Goal: Task Accomplishment & Management: Complete application form

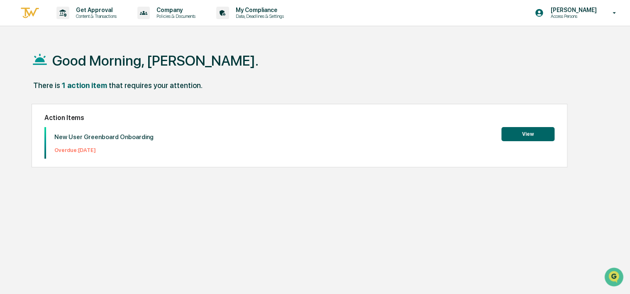
click at [535, 132] on button "View" at bounding box center [528, 134] width 53 height 14
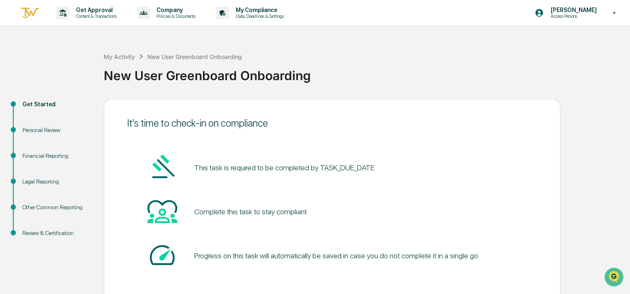
scroll to position [40, 0]
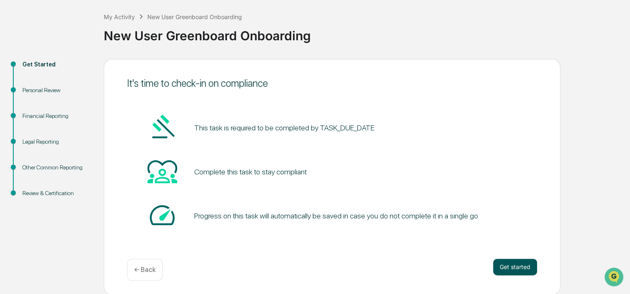
click at [513, 262] on button "Get started" at bounding box center [515, 267] width 44 height 17
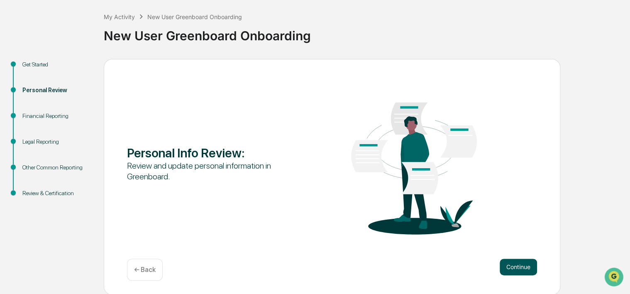
click at [518, 269] on button "Continue" at bounding box center [518, 267] width 37 height 17
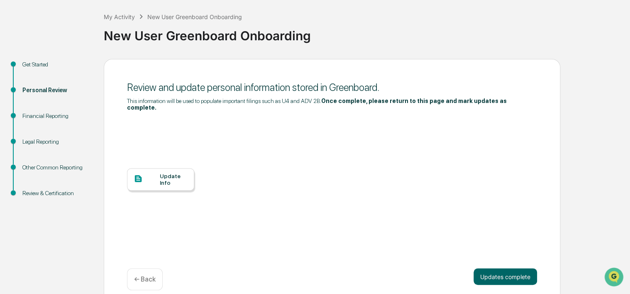
scroll to position [44, 0]
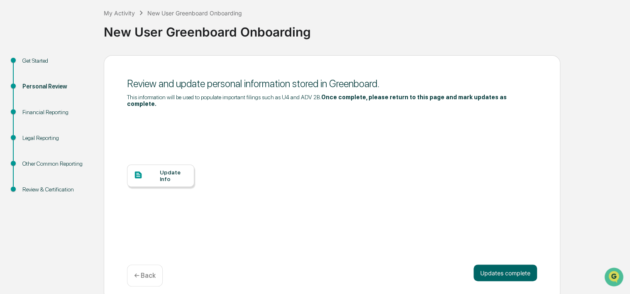
click at [168, 169] on div "Update Info" at bounding box center [174, 175] width 28 height 13
click at [157, 173] on div at bounding box center [147, 175] width 26 height 10
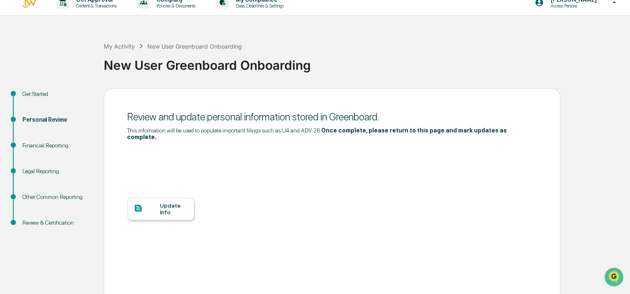
click at [166, 202] on div "Update Info" at bounding box center [174, 208] width 28 height 13
click at [452, 268] on div "Update Info" at bounding box center [332, 215] width 410 height 150
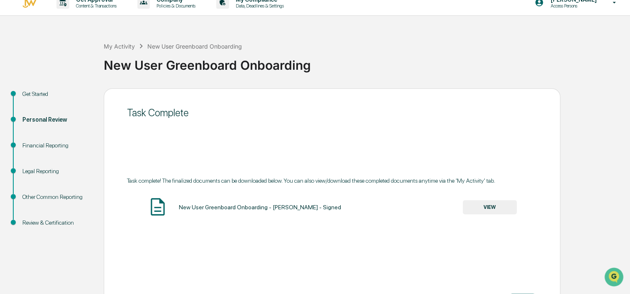
scroll to position [0, 0]
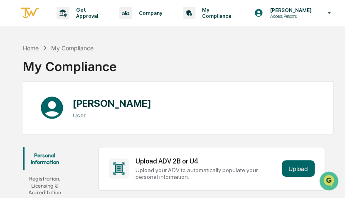
scroll to position [48, 0]
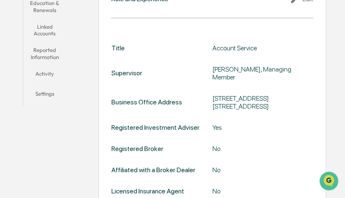
scroll to position [373, 0]
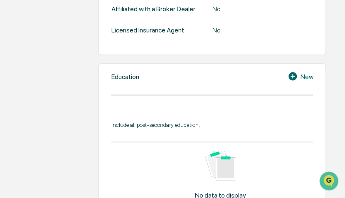
click at [294, 72] on icon at bounding box center [292, 76] width 8 height 8
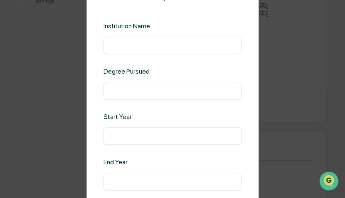
scroll to position [305, 0]
click at [183, 41] on input "text" at bounding box center [172, 45] width 125 height 8
type input "**********"
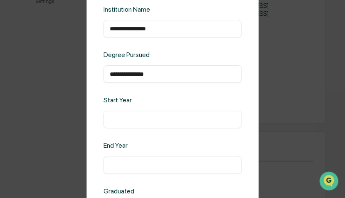
scroll to position [15, 0]
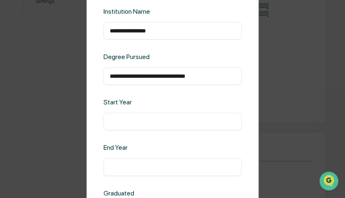
type input "**********"
type input "****"
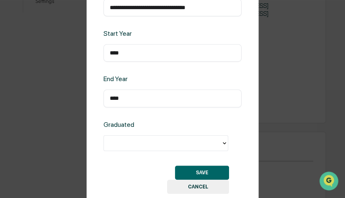
type input "****"
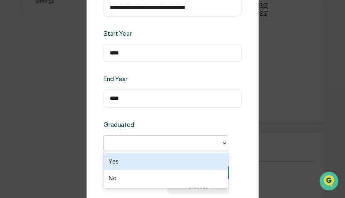
click at [142, 143] on div at bounding box center [162, 143] width 109 height 10
click at [125, 159] on div "Yes" at bounding box center [165, 161] width 125 height 17
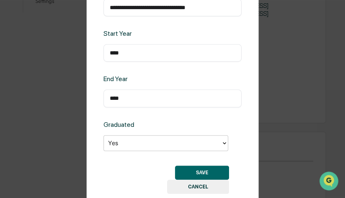
click at [191, 173] on button "SAVE" at bounding box center [202, 172] width 54 height 14
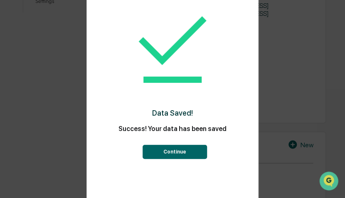
click at [178, 145] on button "Continue" at bounding box center [174, 152] width 64 height 14
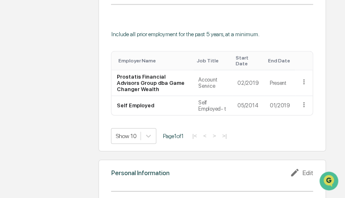
scroll to position [707, 0]
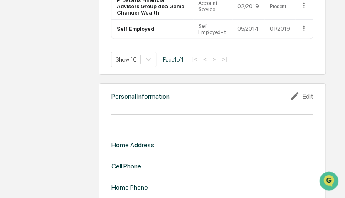
click at [272, 162] on div "Home Address Cell Phone Home Phone" at bounding box center [212, 166] width 202 height 50
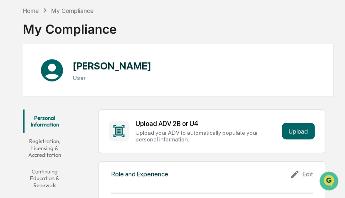
scroll to position [38, 0]
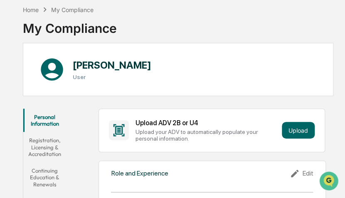
click at [48, 149] on button "Registration, Licensing & Accreditation" at bounding box center [44, 147] width 43 height 30
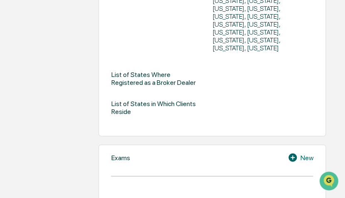
scroll to position [428, 0]
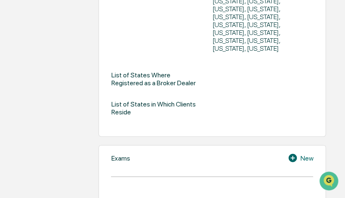
click at [296, 152] on icon at bounding box center [293, 157] width 12 height 10
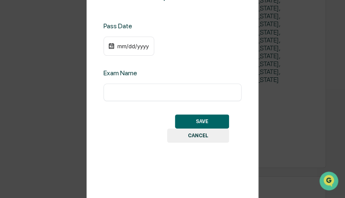
scroll to position [397, 0]
click at [121, 44] on div "mm/dd/yyyy" at bounding box center [132, 46] width 33 height 7
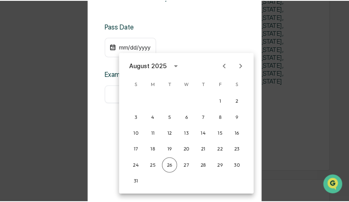
scroll to position [397, 0]
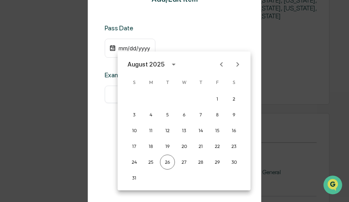
click at [152, 63] on div "August 2025" at bounding box center [146, 64] width 37 height 9
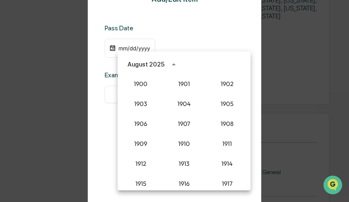
scroll to position [769, 0]
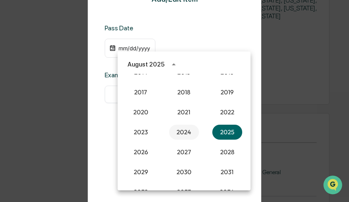
click at [180, 135] on button "2024" at bounding box center [184, 132] width 30 height 15
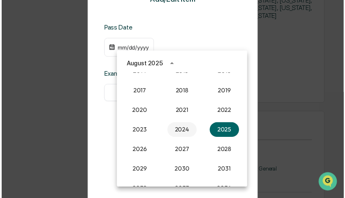
scroll to position [397, 0]
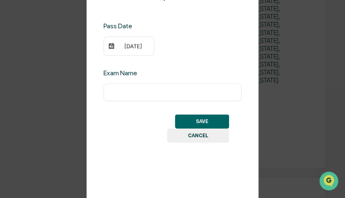
click at [123, 44] on div "[DATE]" at bounding box center [132, 46] width 33 height 7
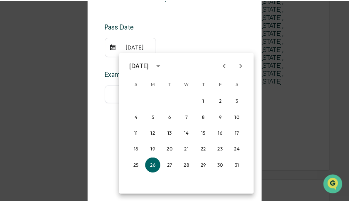
scroll to position [397, 0]
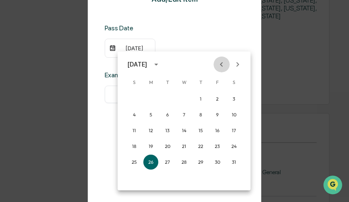
click at [216, 64] on button "Previous month" at bounding box center [221, 64] width 16 height 16
click at [236, 146] on button "22" at bounding box center [233, 146] width 15 height 15
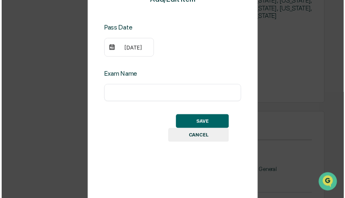
scroll to position [397, 0]
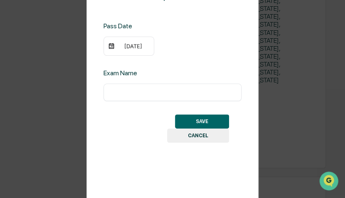
click at [139, 93] on input "text" at bounding box center [172, 92] width 125 height 8
type input "*********"
click at [199, 118] on button "SAVE" at bounding box center [202, 121] width 54 height 14
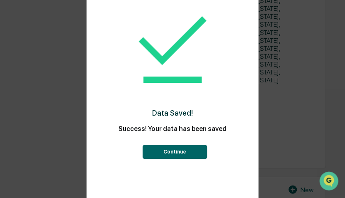
click at [188, 150] on button "Continue" at bounding box center [174, 152] width 64 height 14
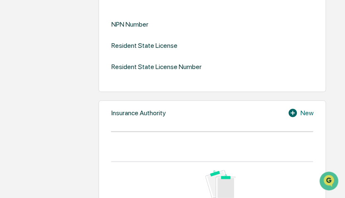
scroll to position [1084, 0]
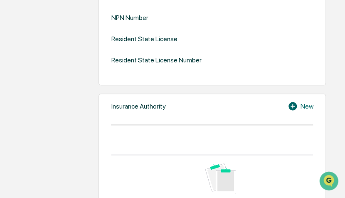
click at [290, 102] on icon at bounding box center [292, 106] width 8 height 8
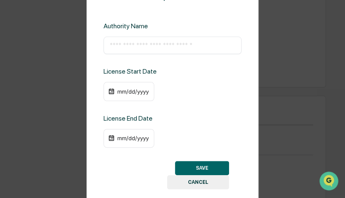
click at [125, 49] on input "text" at bounding box center [172, 45] width 125 height 8
type input "**********"
click at [120, 90] on div "mm/dd/yyyy" at bounding box center [132, 91] width 33 height 7
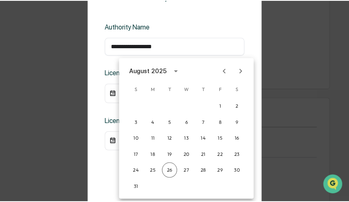
scroll to position [1072, 0]
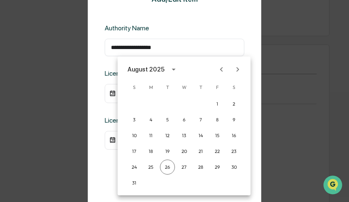
click at [101, 76] on div at bounding box center [174, 101] width 349 height 202
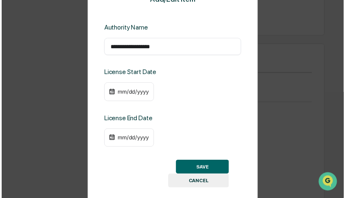
scroll to position [1079, 0]
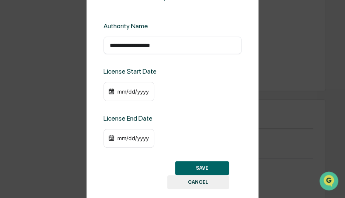
click at [123, 135] on div "mm/dd/yyyy" at bounding box center [132, 138] width 33 height 7
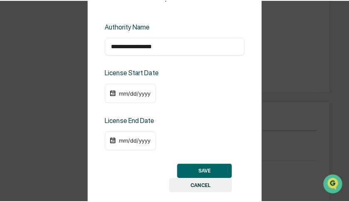
scroll to position [1072, 0]
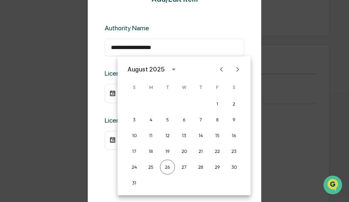
click at [155, 73] on div "August 2025" at bounding box center [146, 69] width 37 height 9
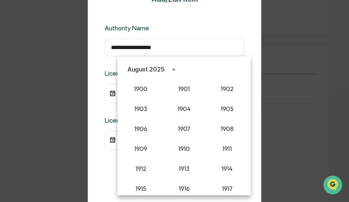
scroll to position [769, 0]
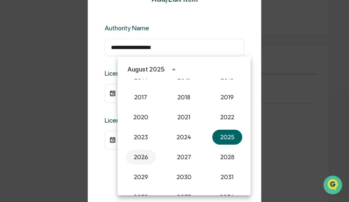
click at [142, 157] on button "2026" at bounding box center [141, 157] width 30 height 15
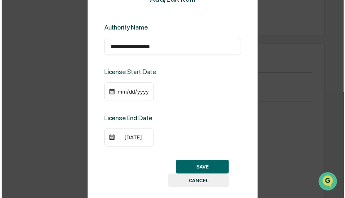
scroll to position [1079, 0]
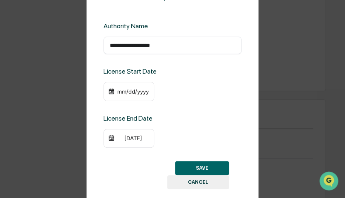
click at [128, 140] on div "[DATE]" at bounding box center [132, 138] width 33 height 7
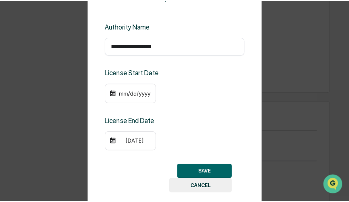
scroll to position [1072, 0]
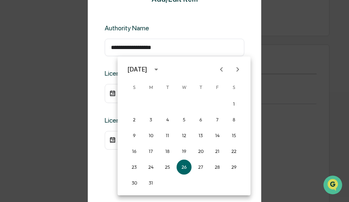
click at [238, 69] on icon "Next month" at bounding box center [237, 69] width 9 height 9
click at [147, 165] on button "30" at bounding box center [150, 166] width 15 height 15
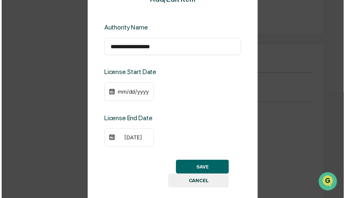
scroll to position [1079, 0]
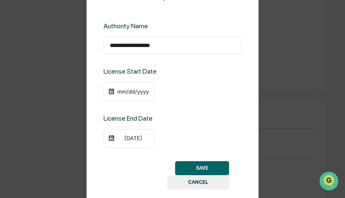
click at [121, 90] on div "mm/dd/yyyy" at bounding box center [132, 91] width 33 height 7
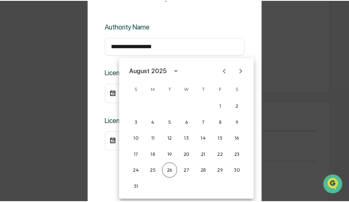
scroll to position [1072, 0]
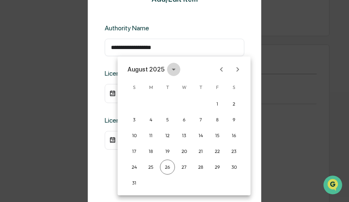
click at [167, 71] on button "calendar view is open, switch to year view" at bounding box center [173, 69] width 13 height 13
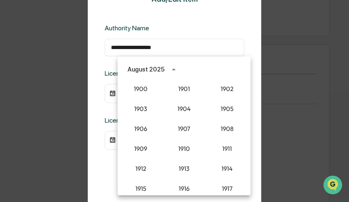
scroll to position [769, 0]
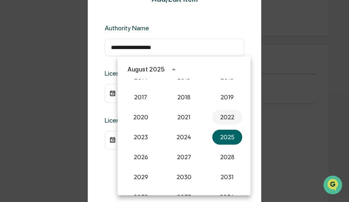
click at [224, 118] on button "2022" at bounding box center [227, 117] width 30 height 15
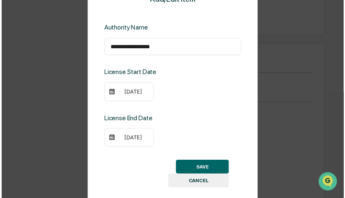
scroll to position [1079, 0]
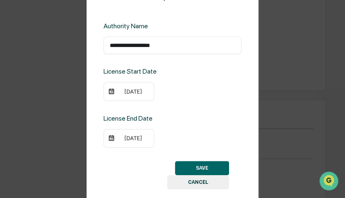
click at [114, 89] on img at bounding box center [111, 91] width 7 height 7
click at [120, 91] on div "[DATE]" at bounding box center [132, 91] width 33 height 7
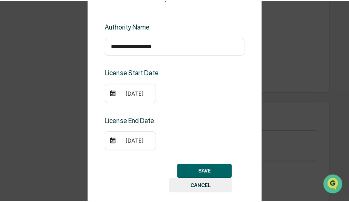
scroll to position [1072, 0]
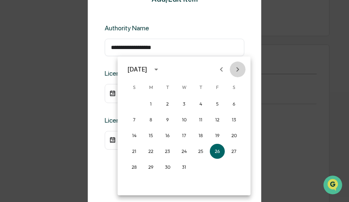
click at [238, 70] on icon "Next month" at bounding box center [237, 69] width 3 height 5
click at [184, 164] on button "30" at bounding box center [184, 166] width 15 height 15
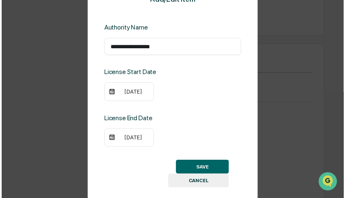
scroll to position [1079, 0]
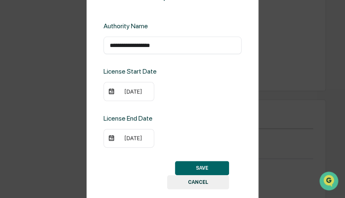
click at [195, 164] on button "SAVE" at bounding box center [202, 168] width 54 height 14
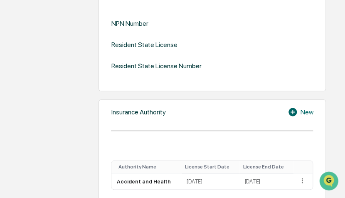
scroll to position [1042, 0]
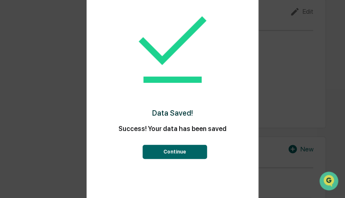
click at [179, 154] on button "Continue" at bounding box center [174, 152] width 64 height 14
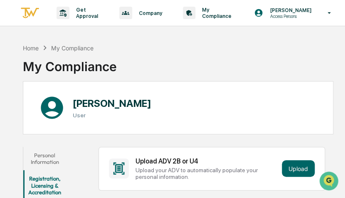
scroll to position [128, 0]
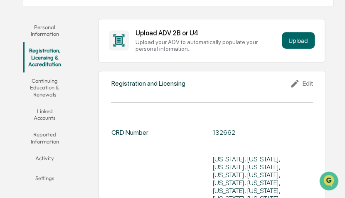
click at [60, 93] on button "Continuing Education & Renewals" at bounding box center [44, 87] width 43 height 30
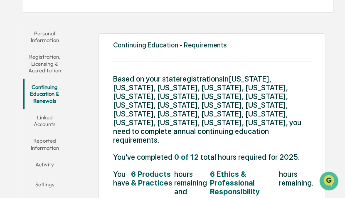
scroll to position [120, 0]
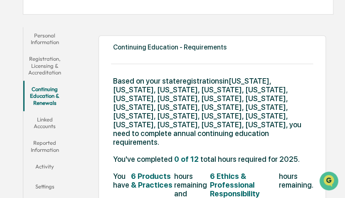
click at [46, 118] on button "Linked Accounts" at bounding box center [44, 123] width 43 height 24
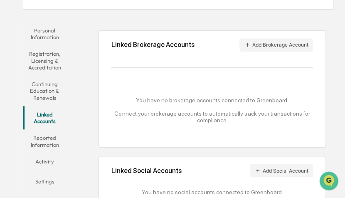
scroll to position [158, 0]
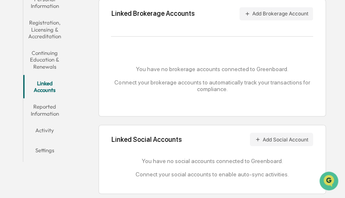
click at [59, 112] on button "Reported Information" at bounding box center [44, 110] width 43 height 24
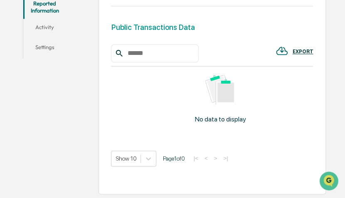
scroll to position [168, 0]
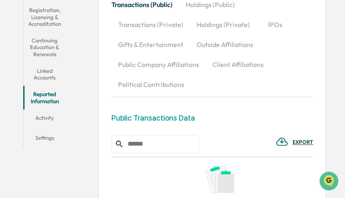
click at [53, 115] on button "Activity" at bounding box center [44, 119] width 43 height 20
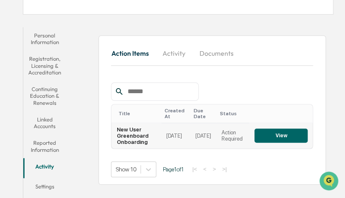
click at [282, 134] on button "View" at bounding box center [280, 135] width 53 height 14
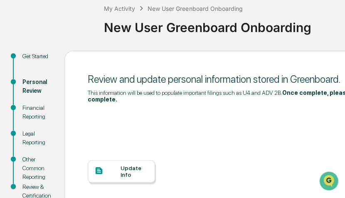
scroll to position [120, 0]
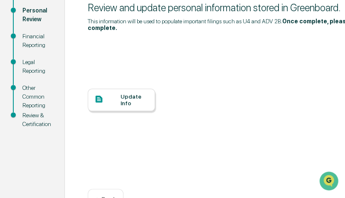
click at [33, 117] on div "Review & Certification" at bounding box center [36, 119] width 29 height 17
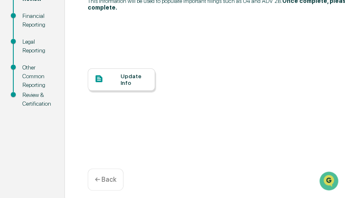
click at [103, 180] on div "← Back" at bounding box center [106, 179] width 36 height 22
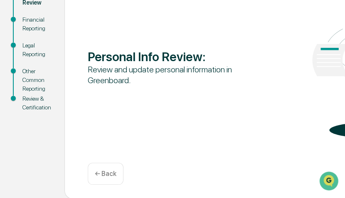
click at [29, 101] on div "Review & Certification" at bounding box center [36, 102] width 29 height 17
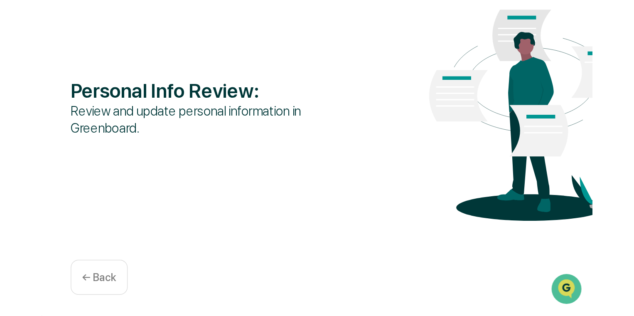
scroll to position [18, 0]
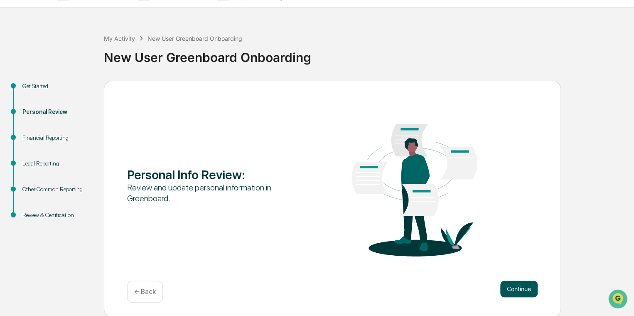
click at [344, 197] on button "Continue" at bounding box center [518, 288] width 37 height 17
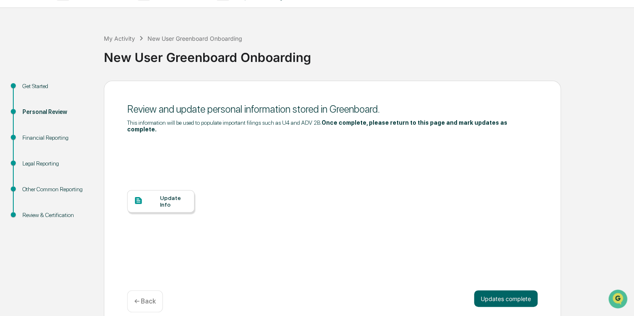
click at [344, 197] on button "Updates complete" at bounding box center [506, 298] width 64 height 17
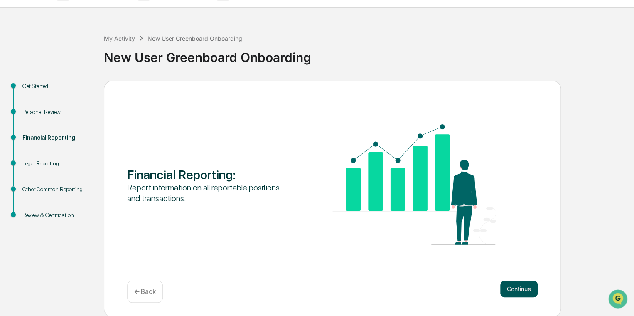
click at [344, 197] on button "Continue" at bounding box center [518, 288] width 37 height 17
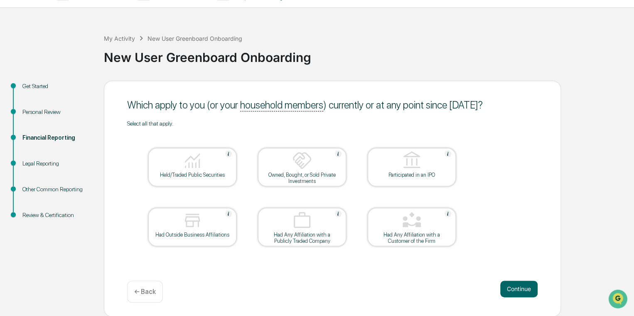
click at [196, 161] on img at bounding box center [192, 160] width 20 height 20
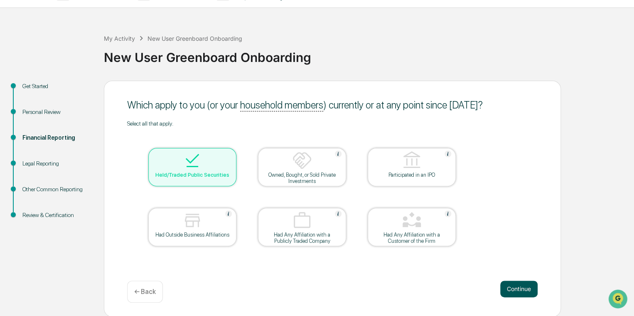
click at [344, 197] on button "Continue" at bounding box center [518, 288] width 37 height 17
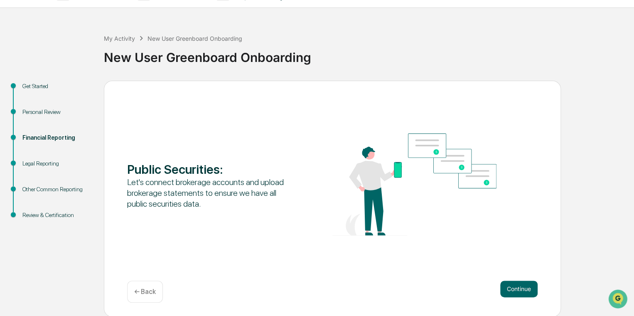
click at [144, 197] on p "← Back" at bounding box center [145, 291] width 22 height 8
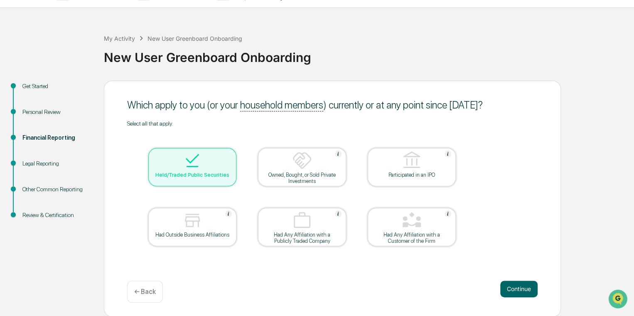
click at [313, 155] on div at bounding box center [301, 160] width 83 height 21
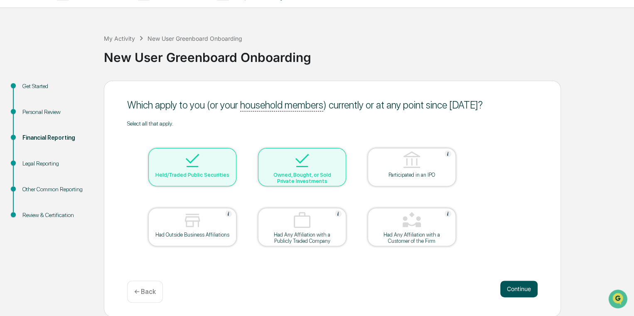
click at [344, 197] on button "Continue" at bounding box center [518, 288] width 37 height 17
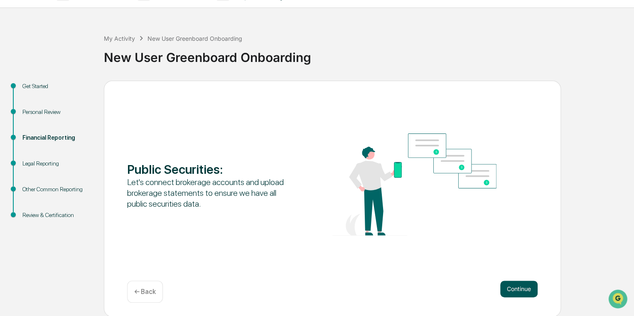
click at [344, 197] on button "Continue" at bounding box center [518, 288] width 37 height 17
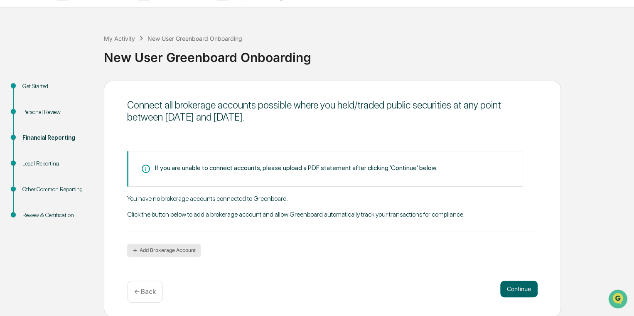
click at [162, 197] on button "Add Brokerage Account" at bounding box center [164, 249] width 74 height 13
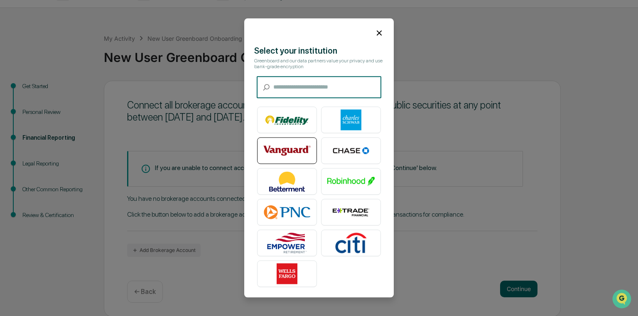
click at [288, 146] on img at bounding box center [286, 150] width 47 height 21
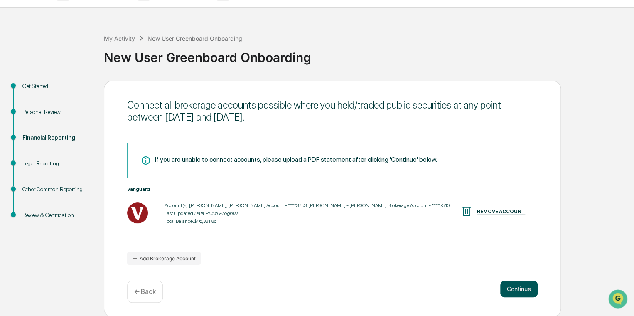
click at [344, 197] on button "Continue" at bounding box center [518, 288] width 37 height 17
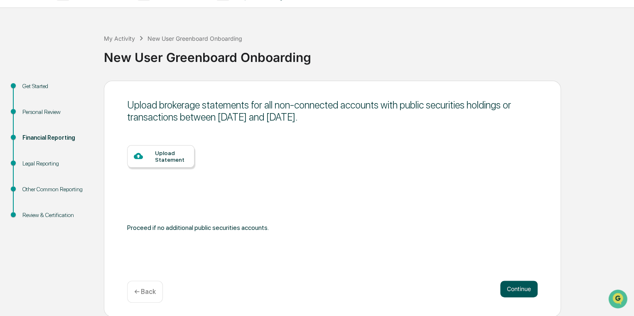
click at [344, 197] on button "Continue" at bounding box center [518, 288] width 37 height 17
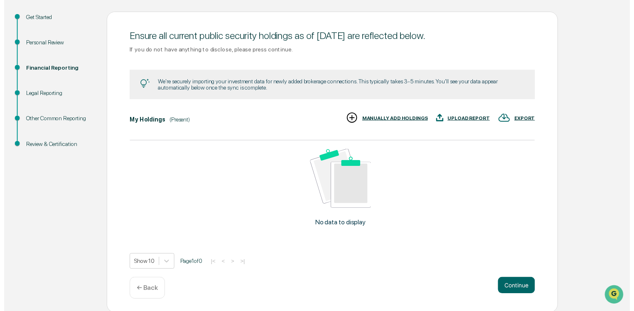
scroll to position [88, 0]
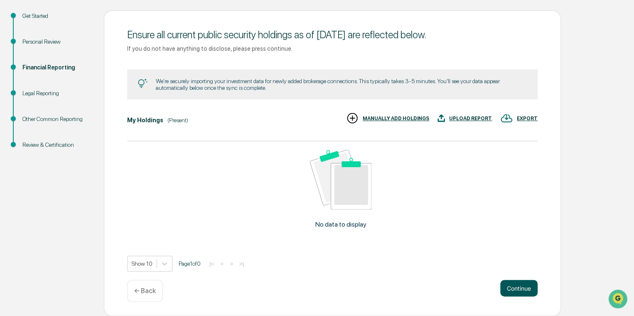
click at [344, 197] on button "Continue" at bounding box center [518, 288] width 37 height 17
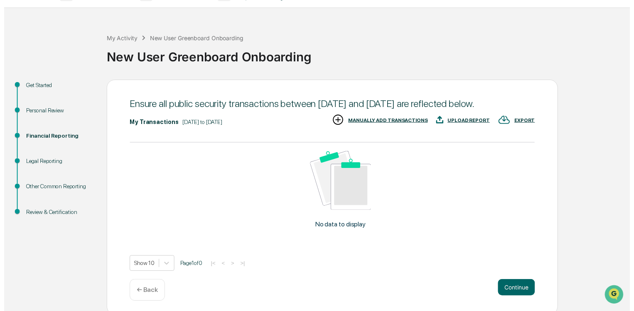
scroll to position [33, 0]
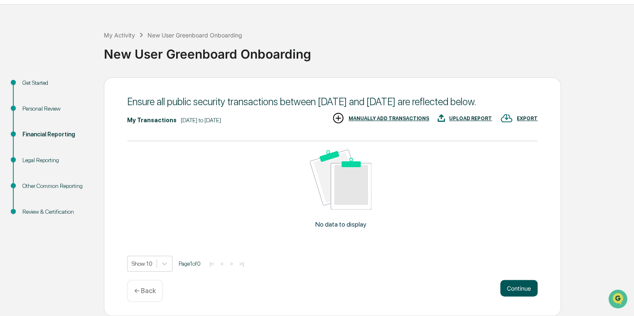
click at [344, 197] on button "Continue" at bounding box center [518, 288] width 37 height 17
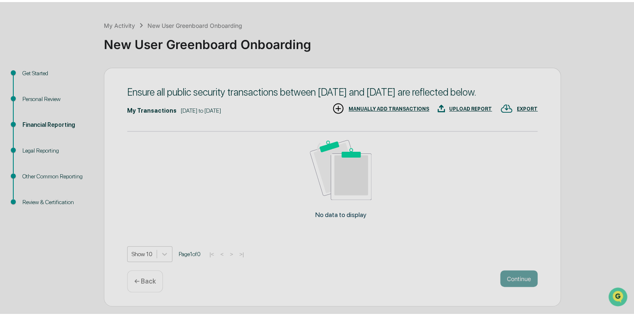
scroll to position [18, 0]
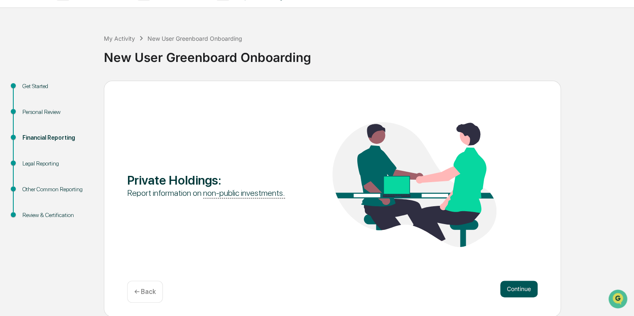
click at [344, 197] on button "Continue" at bounding box center [518, 288] width 37 height 17
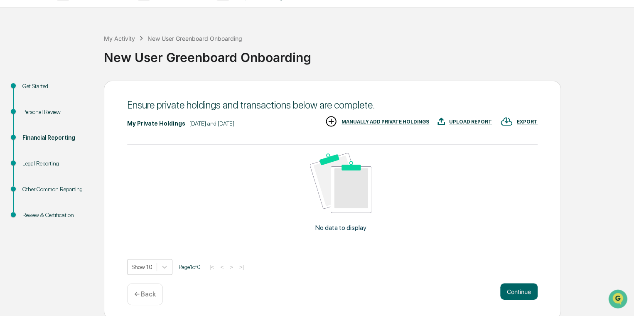
click at [344, 121] on div "MANUALLY ADD PRIVATE HOLDINGS" at bounding box center [385, 122] width 88 height 6
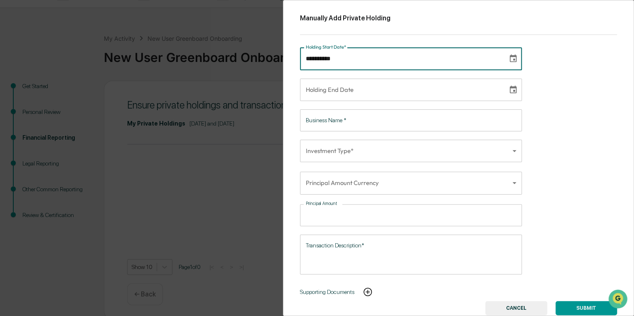
click at [344, 61] on input "**********" at bounding box center [401, 58] width 202 height 22
type input "**********"
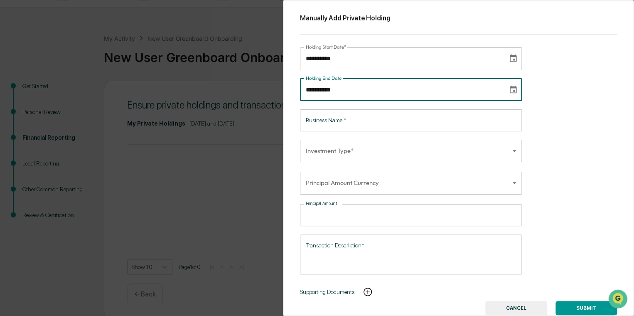
click at [343, 81] on input "**********" at bounding box center [401, 89] width 202 height 22
type input "**********"
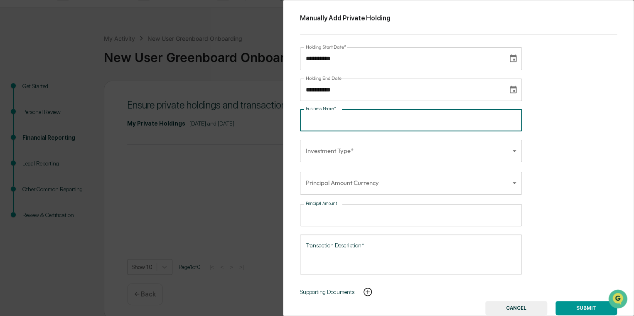
click at [343, 120] on input "Business Name   *" at bounding box center [411, 120] width 222 height 22
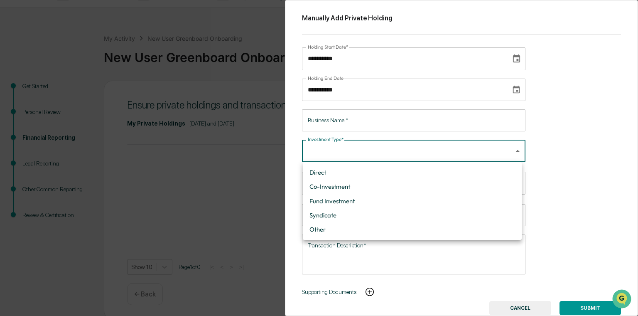
click at [339, 151] on body "**********" at bounding box center [319, 150] width 638 height 337
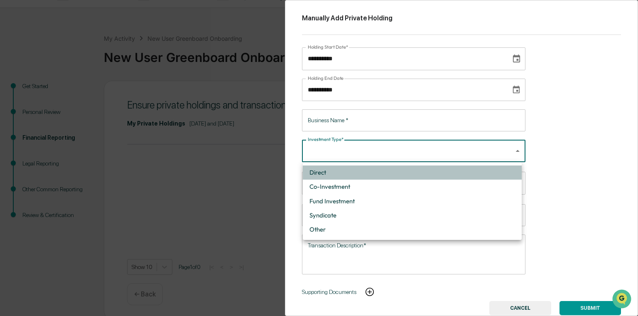
click at [344, 175] on li "Direct" at bounding box center [412, 172] width 219 height 14
type input "******"
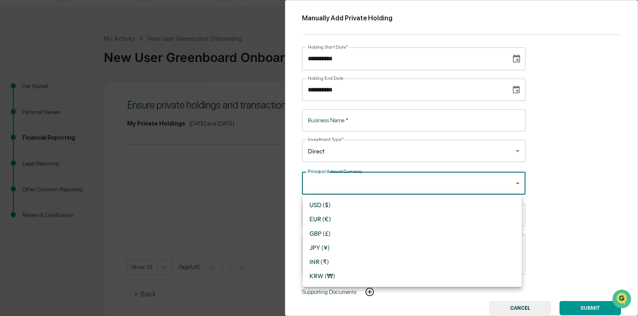
click at [344, 183] on body "**********" at bounding box center [319, 150] width 638 height 337
click at [344, 188] on div at bounding box center [319, 158] width 638 height 316
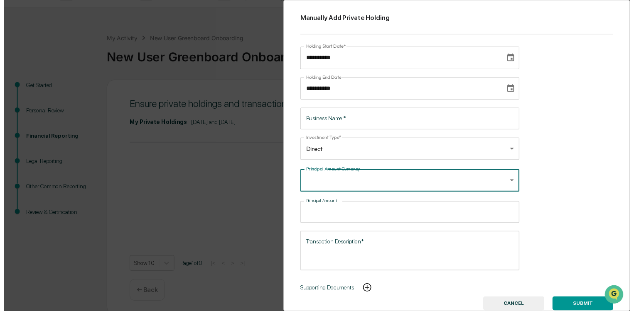
scroll to position [21, 0]
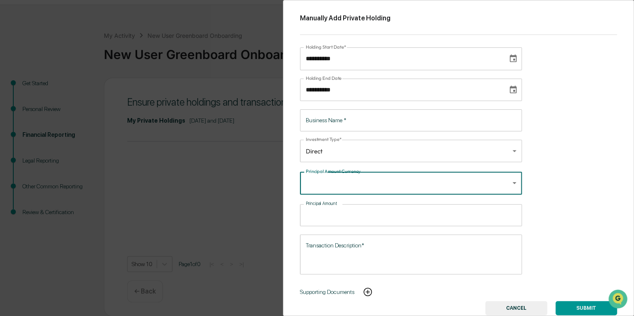
click at [344, 197] on button "CANCEL" at bounding box center [516, 308] width 62 height 14
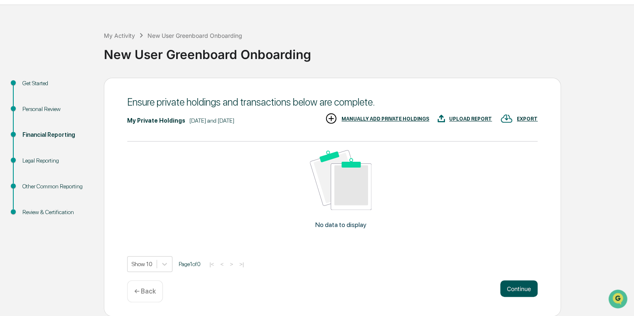
click at [344, 197] on button "Continue" at bounding box center [518, 288] width 37 height 17
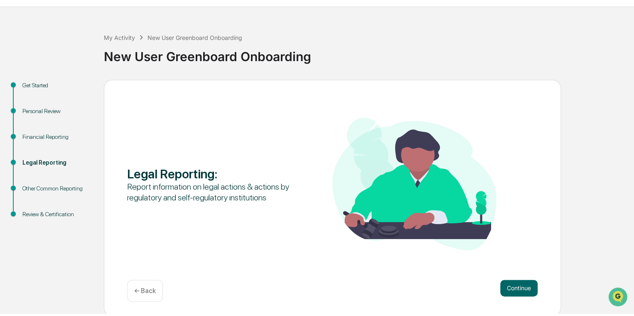
scroll to position [18, 0]
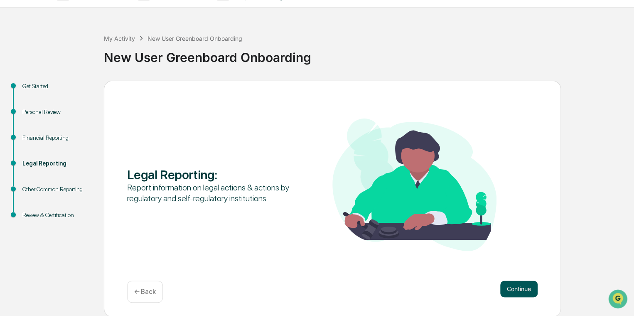
click at [344, 197] on button "Continue" at bounding box center [518, 288] width 37 height 17
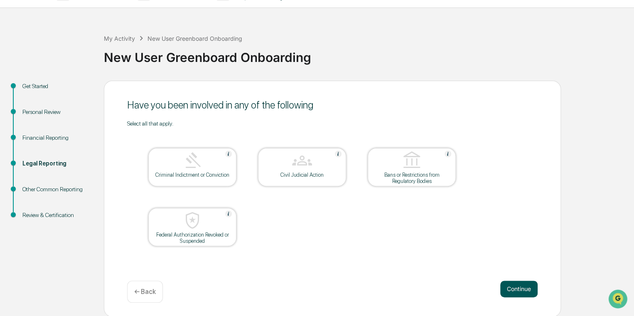
click at [344, 197] on button "Continue" at bounding box center [518, 288] width 37 height 17
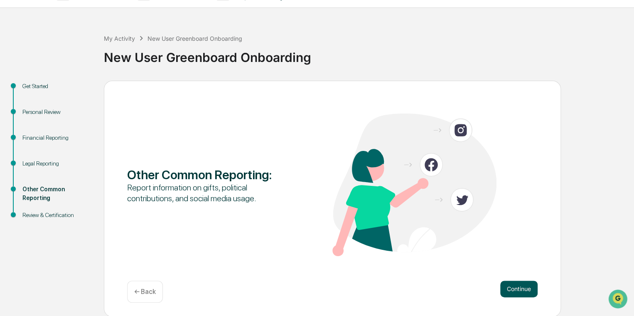
click at [344, 197] on button "Continue" at bounding box center [518, 288] width 37 height 17
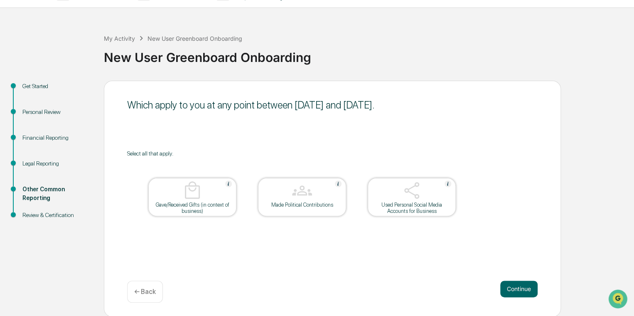
click at [344, 197] on button "Continue" at bounding box center [518, 288] width 37 height 17
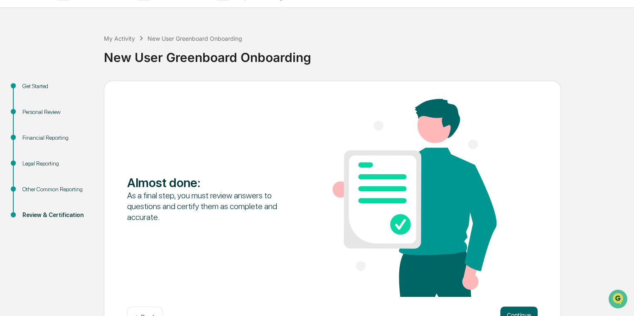
scroll to position [23, 0]
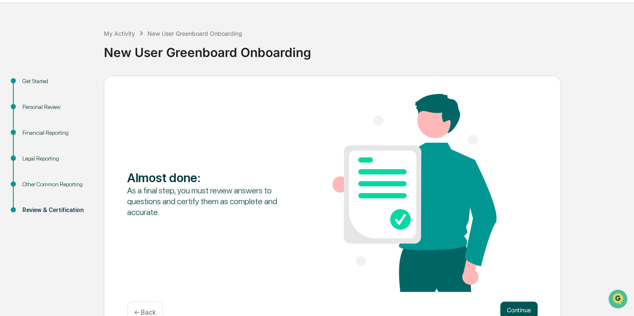
click at [344, 197] on button "Continue" at bounding box center [518, 309] width 37 height 17
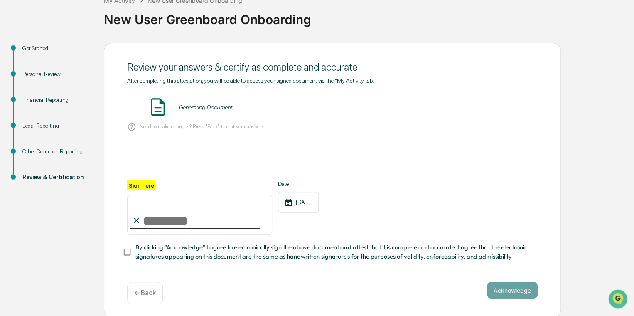
scroll to position [56, 0]
click at [170, 197] on input "Sign here" at bounding box center [199, 214] width 145 height 40
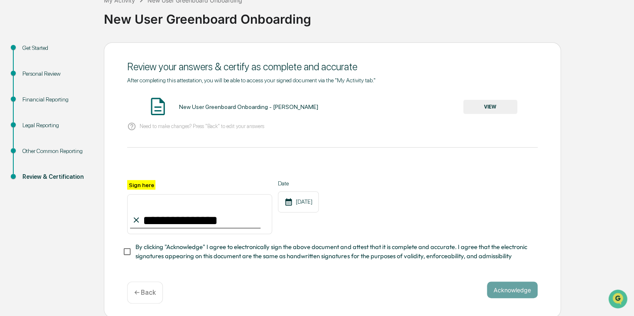
type input "**********"
click at [344, 197] on button "Acknowledge" at bounding box center [512, 289] width 51 height 17
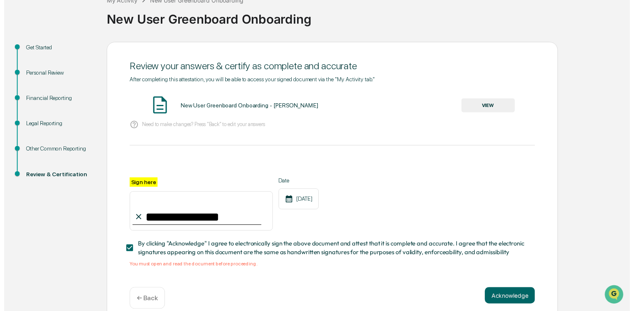
scroll to position [71, 0]
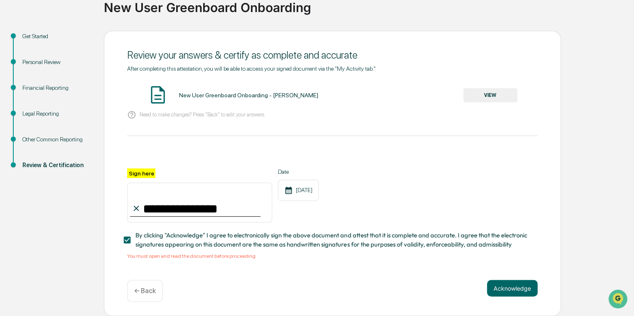
click at [344, 92] on button "VIEW" at bounding box center [490, 95] width 54 height 14
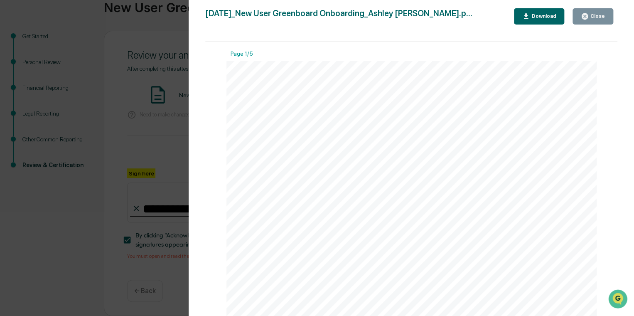
click at [344, 17] on div "Download" at bounding box center [543, 16] width 26 height 6
click at [344, 15] on div "Close" at bounding box center [597, 16] width 16 height 6
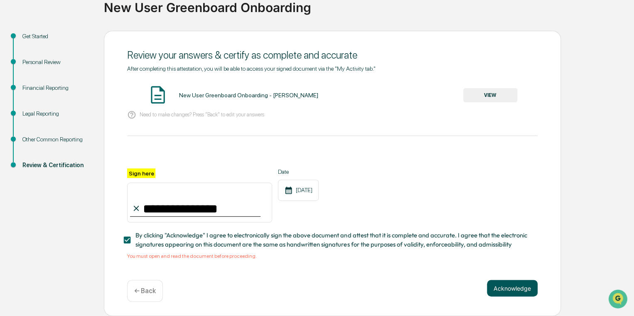
click at [344, 197] on button "Acknowledge" at bounding box center [512, 288] width 51 height 17
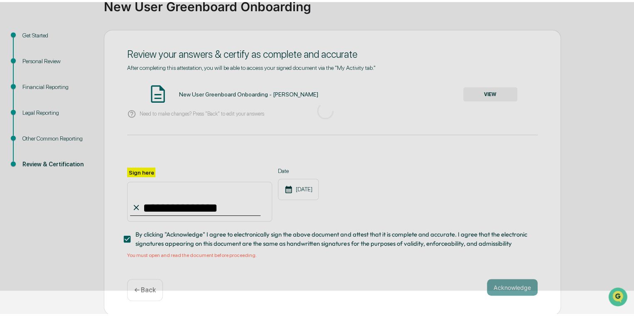
scroll to position [18, 0]
